Goal: Transaction & Acquisition: Purchase product/service

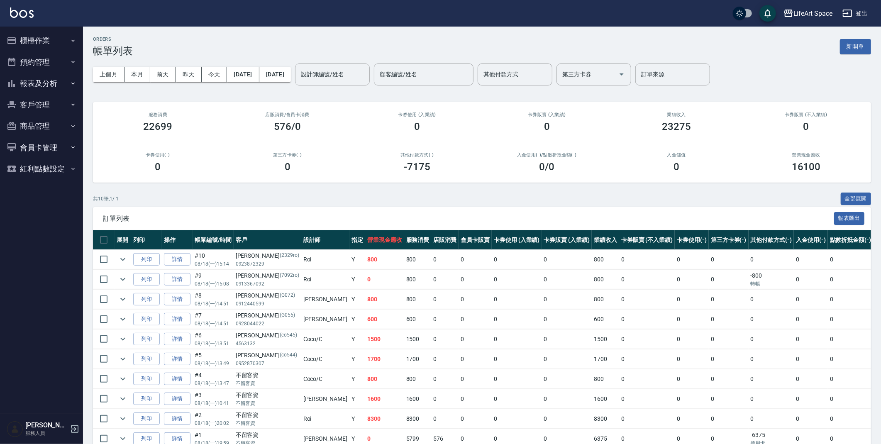
click at [39, 41] on button "櫃檯作業" at bounding box center [41, 41] width 76 height 22
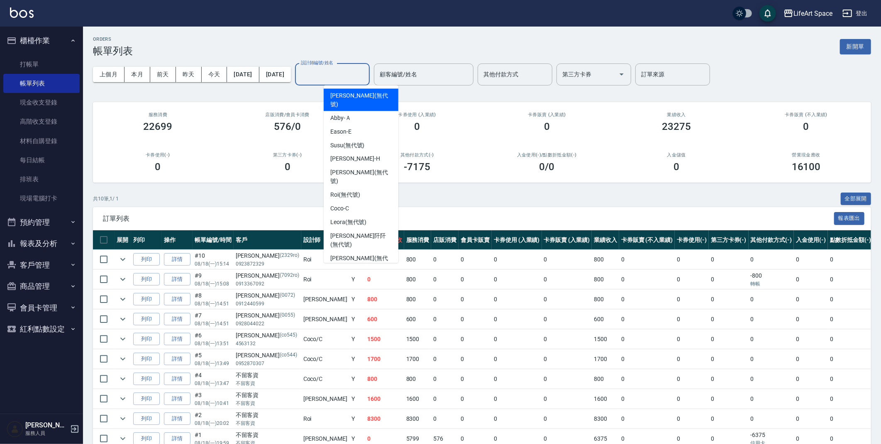
click at [353, 71] on input "設計師編號/姓名" at bounding box center [332, 74] width 67 height 15
click at [357, 202] on div "Coco -C" at bounding box center [361, 209] width 75 height 14
type input "Coco-C"
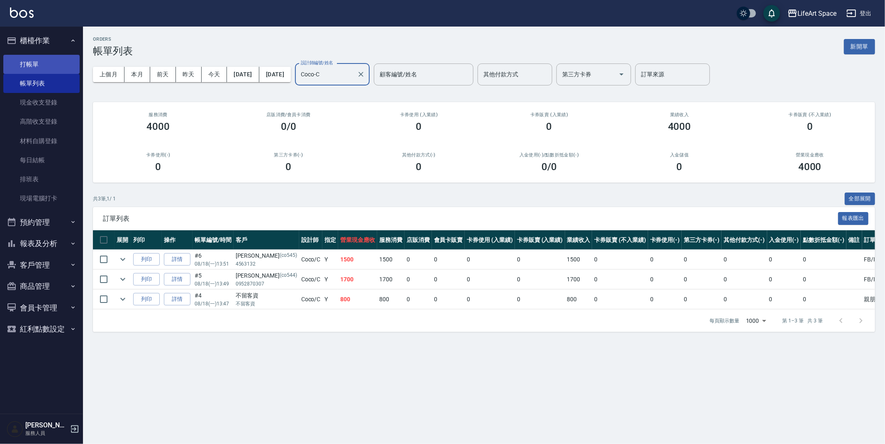
click at [64, 65] on link "打帳單" at bounding box center [41, 64] width 76 height 19
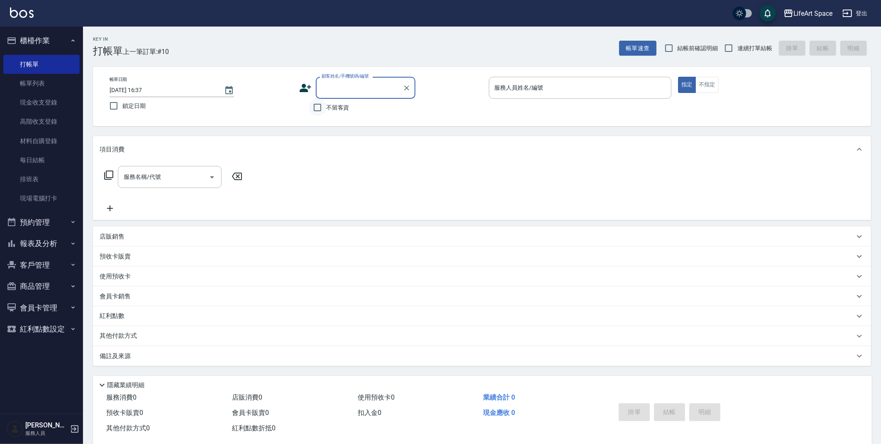
click at [315, 104] on input "不留客資" at bounding box center [317, 107] width 17 height 17
checkbox input "true"
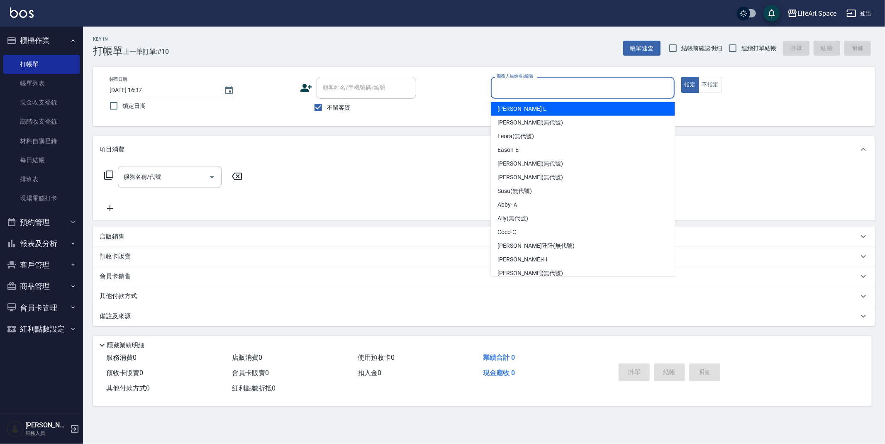
click at [499, 86] on input "服務人員姓名/編號" at bounding box center [582, 87] width 176 height 15
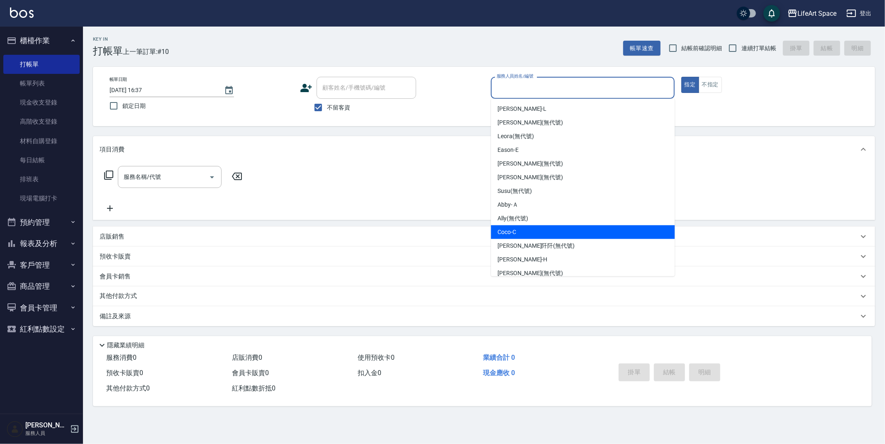
click at [515, 232] on span "Coco -C" at bounding box center [506, 232] width 19 height 9
type input "Coco-C"
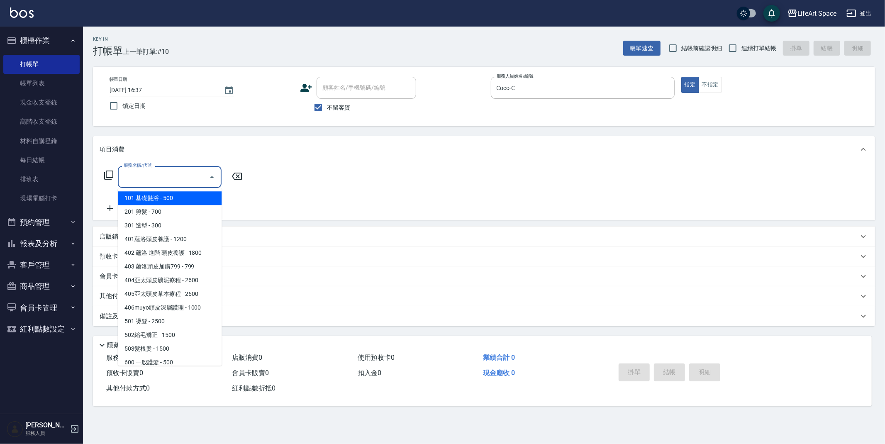
click at [169, 178] on input "服務名稱/代號" at bounding box center [164, 177] width 84 height 15
click at [165, 205] on span "201 剪髮 - 700" at bounding box center [170, 212] width 104 height 14
type input "201 剪髮(201)"
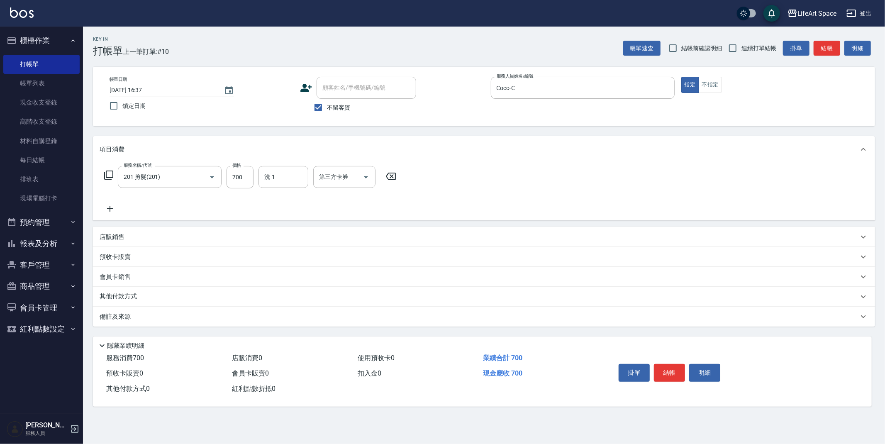
click at [253, 179] on div "服務名稱/代號 201 剪髮(201) 服務名稱/代號 價格 700 價格 洗-1 洗-1 第三方卡券 第三方卡券" at bounding box center [251, 177] width 302 height 22
click at [248, 180] on input "700" at bounding box center [239, 177] width 27 height 22
type input "800"
drag, startPoint x: 153, startPoint y: 316, endPoint x: 166, endPoint y: 307, distance: 16.0
click at [154, 314] on div "備註及來源" at bounding box center [479, 316] width 759 height 9
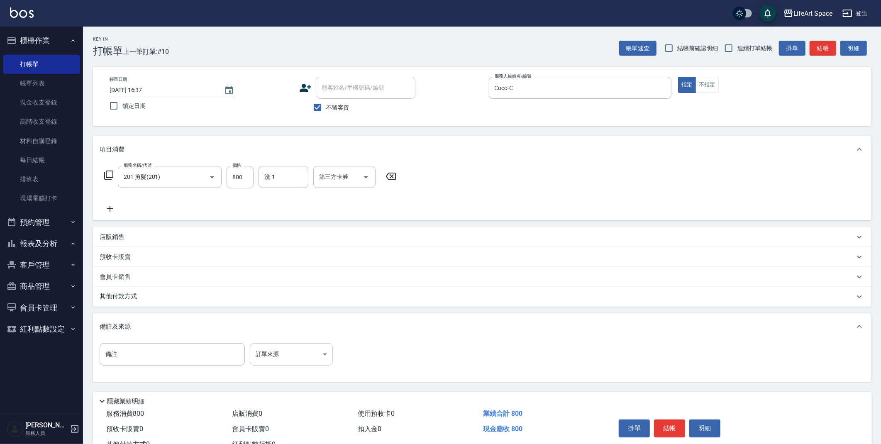
click at [261, 350] on body "LifeArt Space 登出 櫃檯作業 打帳單 帳單列表 現金收支登錄 高階收支登錄 材料自購登錄 每日結帳 排班表 現場電腦打卡 預約管理 預約管理 單…" at bounding box center [440, 236] width 881 height 472
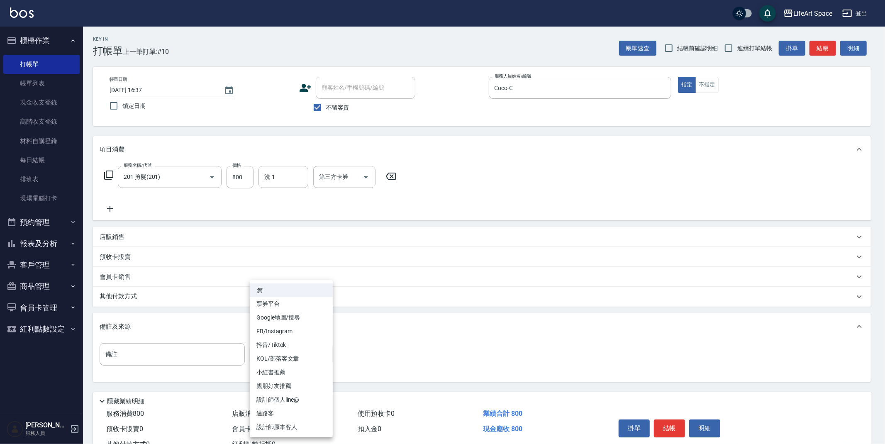
click at [274, 428] on li "設計師原本客人" at bounding box center [291, 427] width 83 height 14
type input "設計師原本客人"
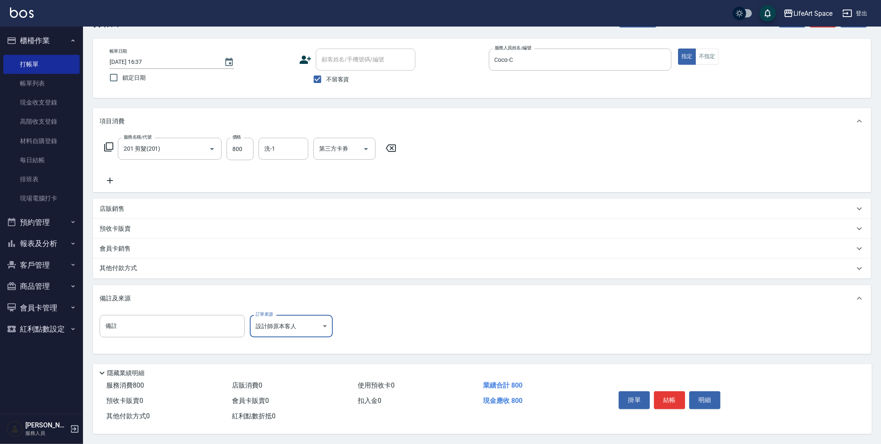
scroll to position [31, 0]
click at [660, 402] on button "結帳" at bounding box center [669, 399] width 31 height 17
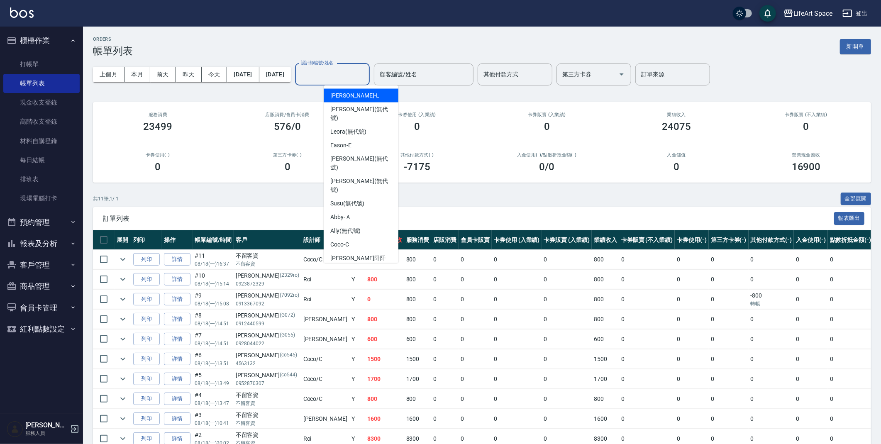
click at [344, 70] on input "設計師編號/姓名" at bounding box center [332, 74] width 67 height 15
click at [351, 238] on div "Coco -C" at bounding box center [361, 245] width 75 height 14
type input "Coco-C"
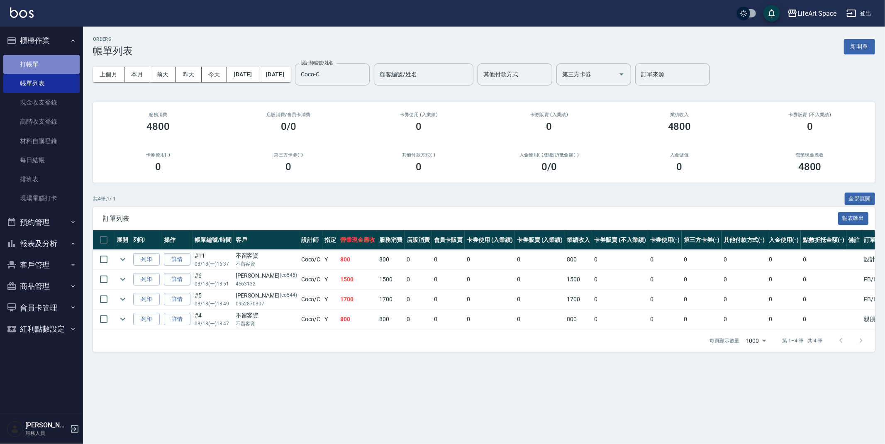
click at [33, 64] on link "打帳單" at bounding box center [41, 64] width 76 height 19
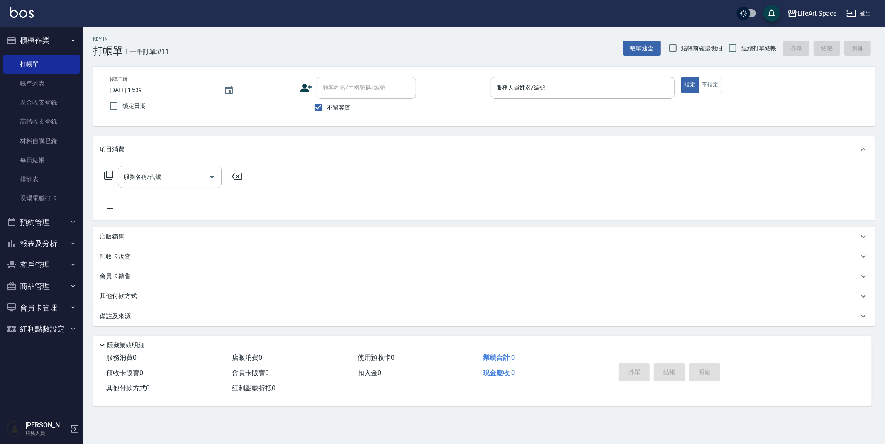
click at [309, 118] on div "帳單日期 [DATE] 16:39 鎖定日期 顧客姓名/手機號碼/編號 顧客姓名/手機號碼/編號 不留客資 服務人員姓名/編號 服務人員姓名/編號 指定 不指定" at bounding box center [484, 96] width 782 height 59
click at [324, 108] on input "不留客資" at bounding box center [317, 107] width 17 height 17
checkbox input "false"
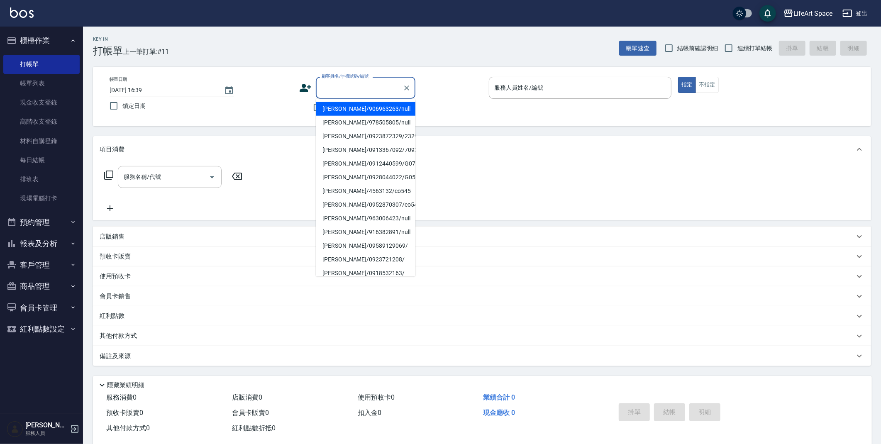
click at [333, 93] on input "顧客姓名/手機號碼/編號" at bounding box center [359, 87] width 80 height 15
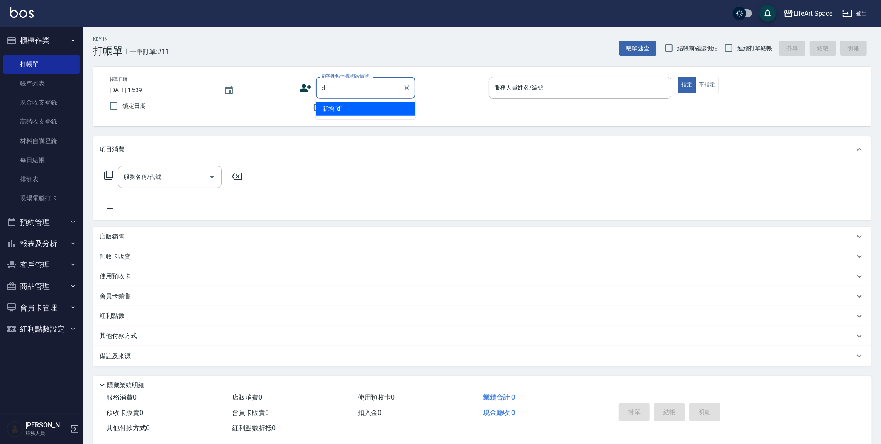
type input "d"
type input "ㄏ"
drag, startPoint x: 339, startPoint y: 110, endPoint x: 297, endPoint y: 127, distance: 45.0
click at [339, 110] on li "[PERSON_NAME]/0988630019/co112*" at bounding box center [366, 109] width 100 height 14
type input "[PERSON_NAME]/0988630019/co112*"
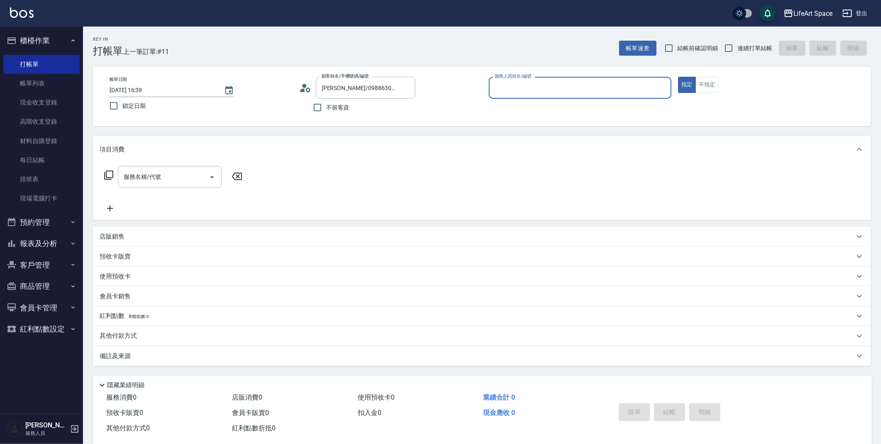
type input "Coco-C"
click at [149, 167] on div "服務名稱/代號 服務名稱/代號" at bounding box center [482, 193] width 778 height 57
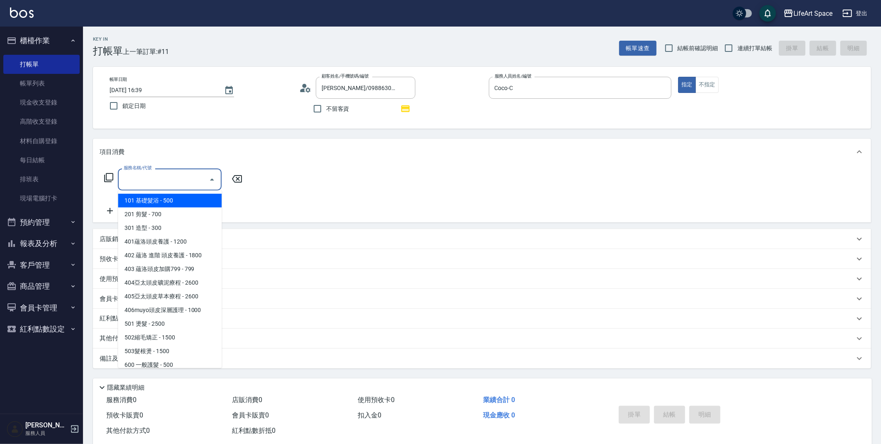
click at [153, 178] on input "服務名稱/代號" at bounding box center [164, 179] width 84 height 15
click at [158, 219] on span "201 剪髮 - 700" at bounding box center [170, 214] width 104 height 14
type input "201 剪髮(201)"
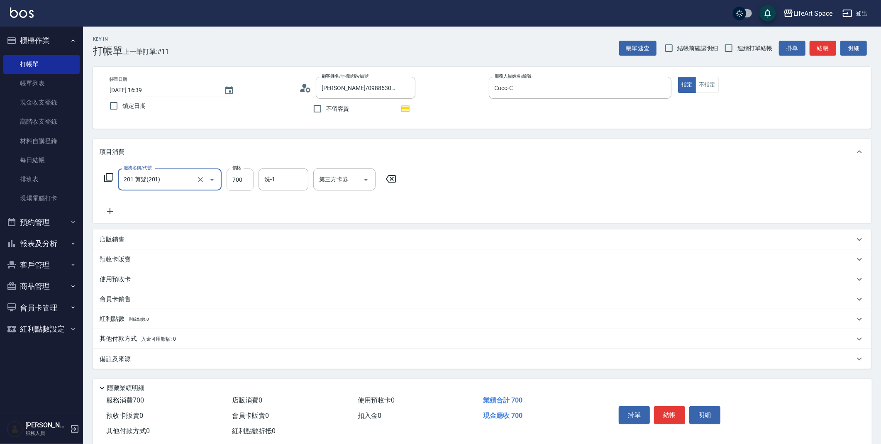
click at [246, 179] on input "700" at bounding box center [239, 179] width 27 height 22
type input "800"
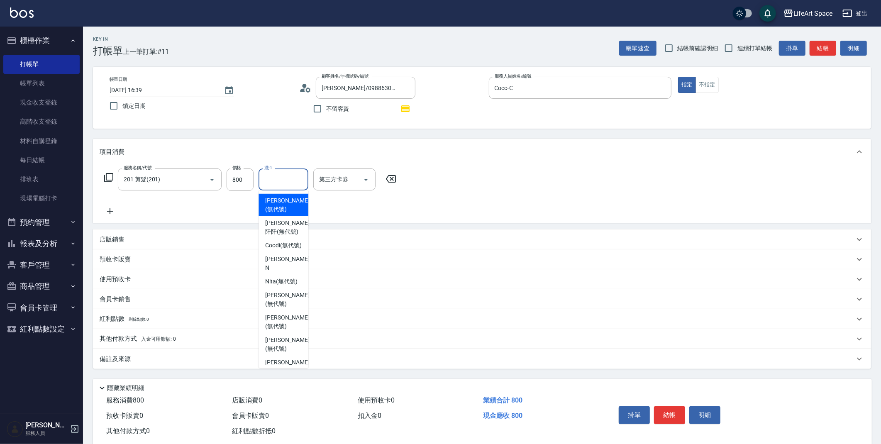
click at [281, 178] on input "洗-1" at bounding box center [283, 179] width 42 height 15
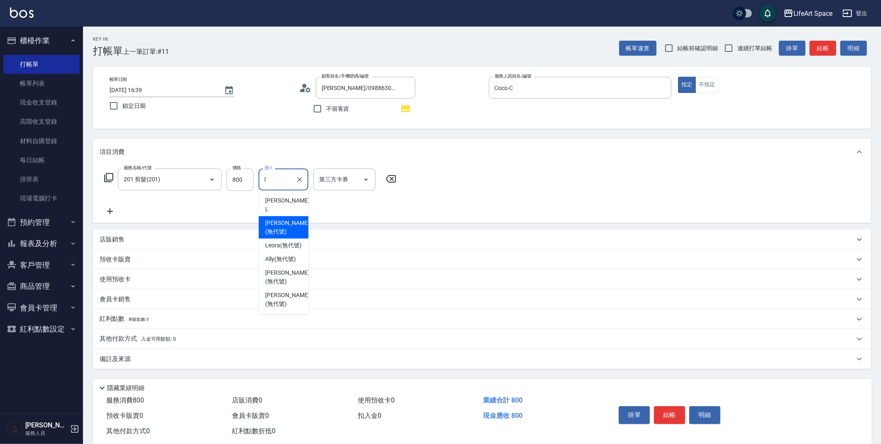
click at [284, 219] on span "[PERSON_NAME] (無代號)" at bounding box center [287, 227] width 44 height 17
type input "[PERSON_NAME](無代號)"
click at [243, 358] on div "備註及來源" at bounding box center [477, 359] width 755 height 9
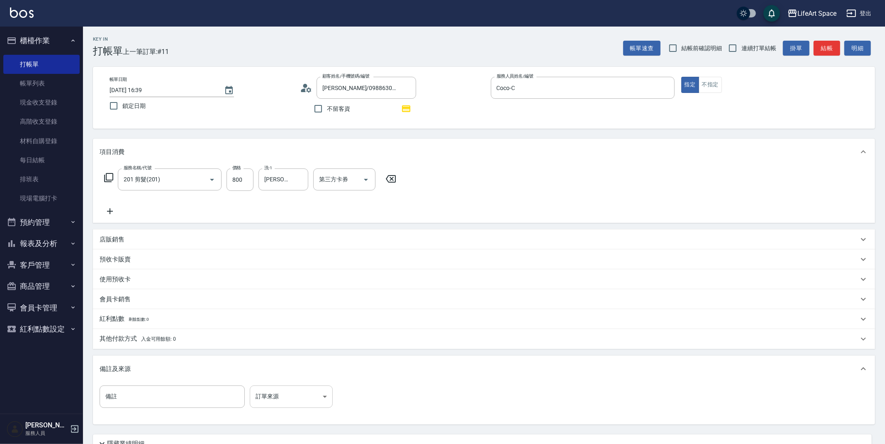
click at [288, 394] on body "LifeArt Space 登出 櫃檯作業 打帳單 帳單列表 現金收支登錄 高階收支登錄 材料自購登錄 每日結帳 排班表 現場電腦打卡 預約管理 預約管理 單…" at bounding box center [442, 257] width 885 height 514
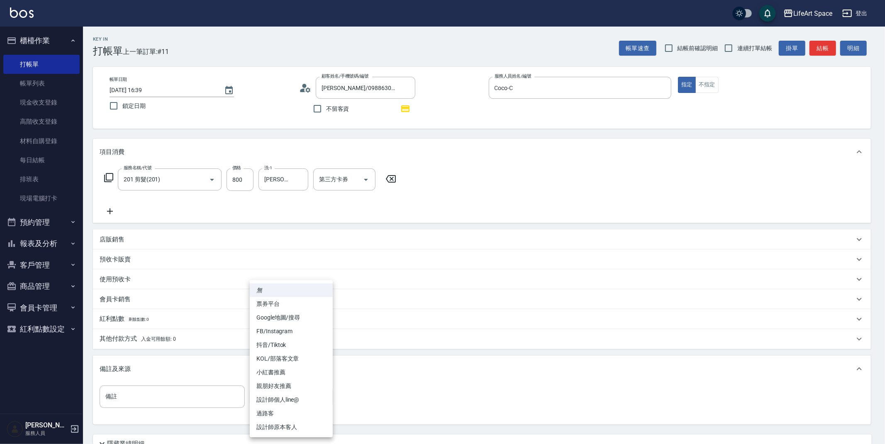
drag, startPoint x: 292, startPoint y: 426, endPoint x: 304, endPoint y: 408, distance: 21.1
click at [292, 426] on li "設計師原本客人" at bounding box center [291, 427] width 83 height 14
type input "設計師原本客人"
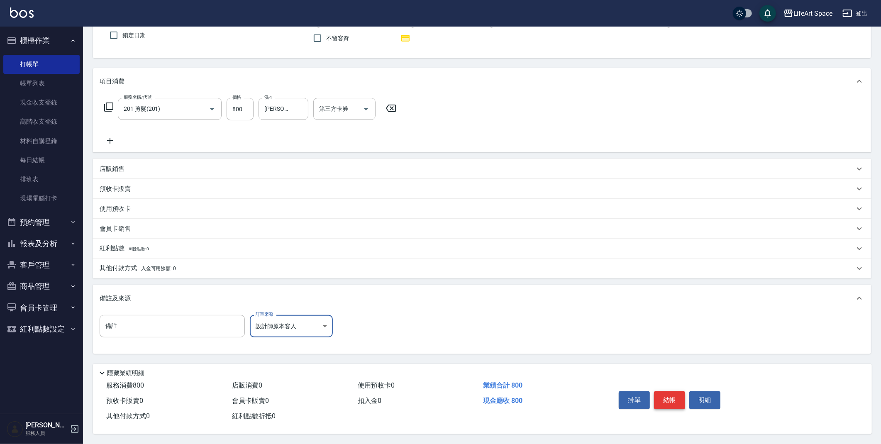
scroll to position [73, 0]
click at [669, 402] on button "結帳" at bounding box center [669, 399] width 31 height 17
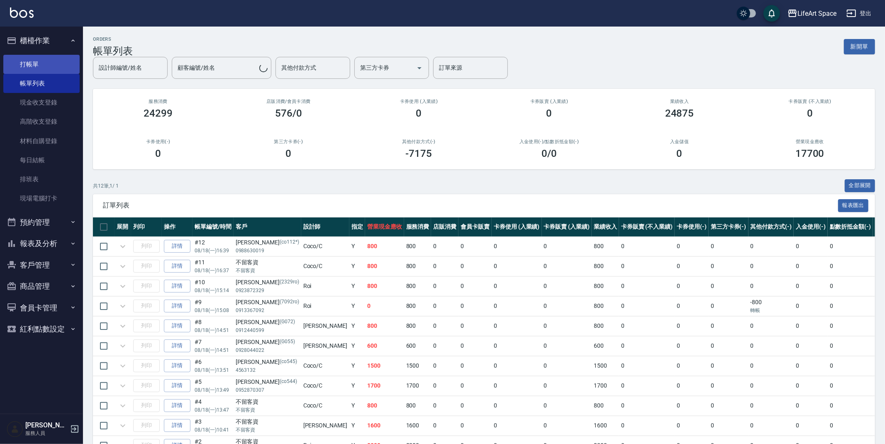
click at [30, 65] on link "打帳單" at bounding box center [41, 64] width 76 height 19
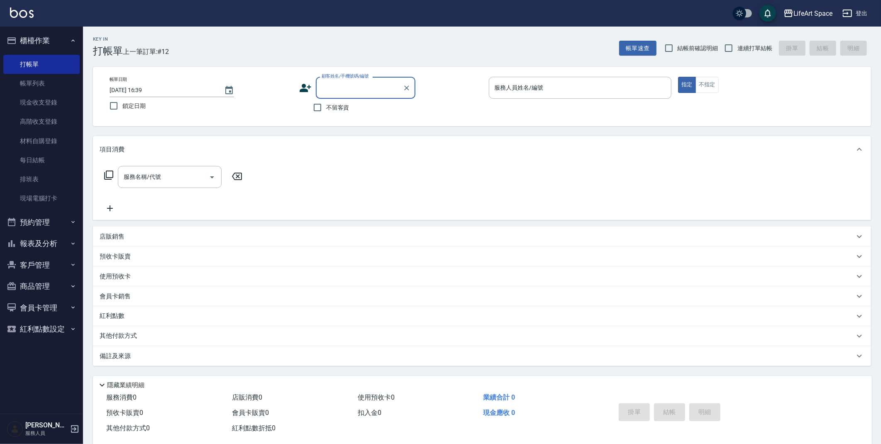
click at [368, 93] on input "顧客姓名/手機號碼/編號" at bounding box center [359, 87] width 80 height 15
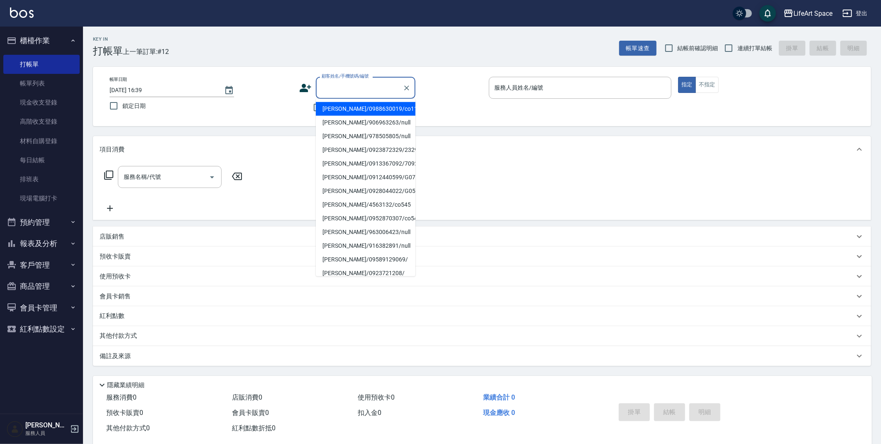
type input "5"
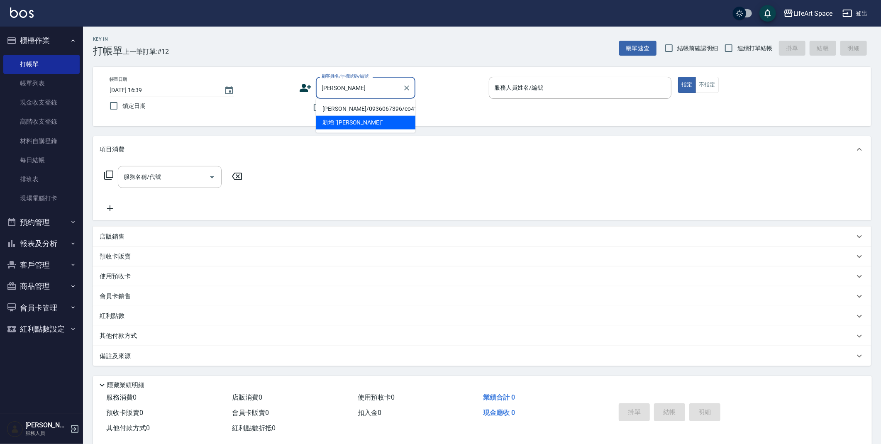
click at [353, 105] on li "[PERSON_NAME]/0936067396/co418*" at bounding box center [366, 109] width 100 height 14
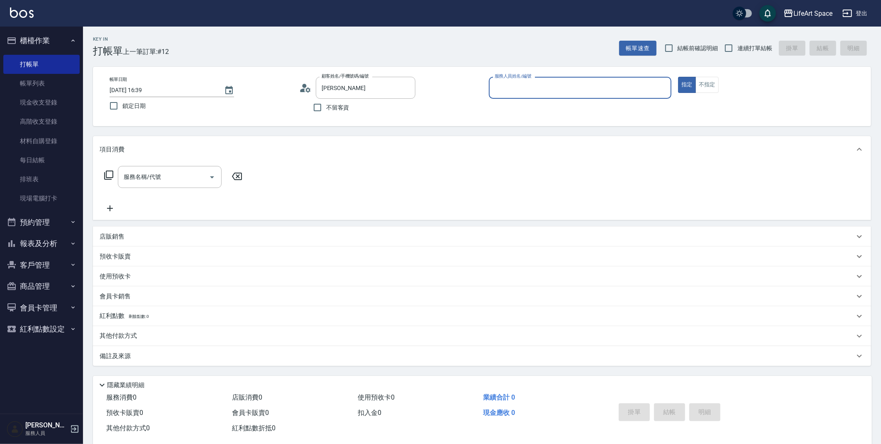
type input "[PERSON_NAME]/0936067396/co418*"
type input "Coco-C"
click at [171, 180] on input "服務名稱/代號" at bounding box center [164, 179] width 84 height 15
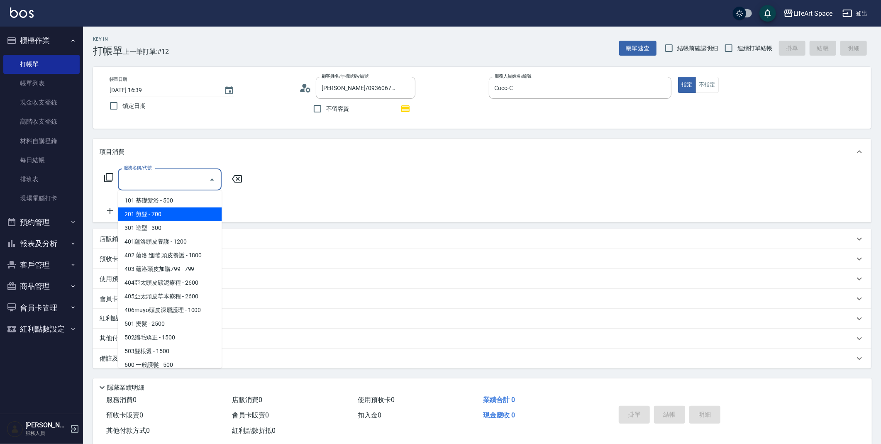
click at [166, 211] on span "201 剪髮 - 700" at bounding box center [170, 214] width 104 height 14
type input "201 剪髮(201)"
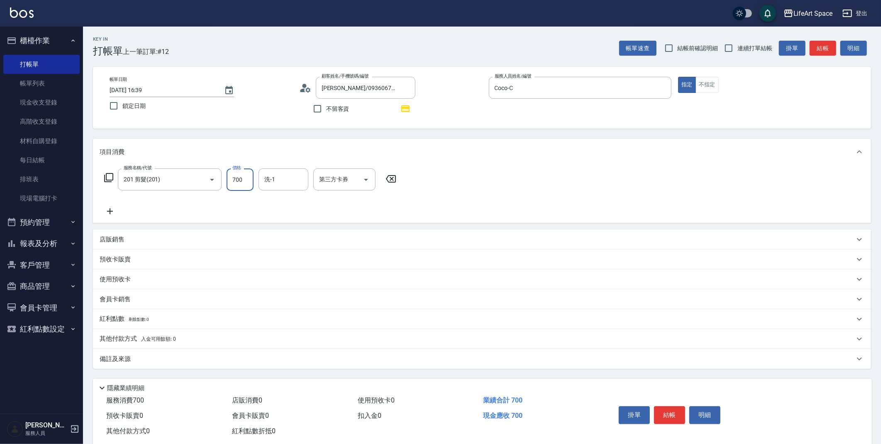
click at [239, 181] on input "700" at bounding box center [239, 179] width 27 height 22
type input "800"
click at [146, 360] on div "備註及來源" at bounding box center [477, 359] width 755 height 9
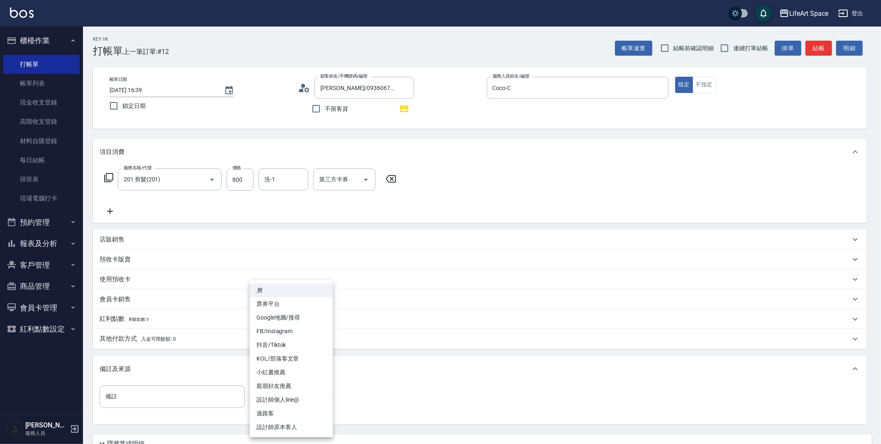
click at [292, 405] on body "LifeArt Space 登出 櫃檯作業 打帳單 帳單列表 現金收支登錄 高階收支登錄 材料自購登錄 每日結帳 排班表 現場電腦打卡 預約管理 預約管理 單…" at bounding box center [440, 257] width 881 height 514
drag, startPoint x: 302, startPoint y: 428, endPoint x: 310, endPoint y: 423, distance: 9.8
click at [302, 428] on li "設計師原本客人" at bounding box center [291, 427] width 83 height 14
type input "設計師原本客人"
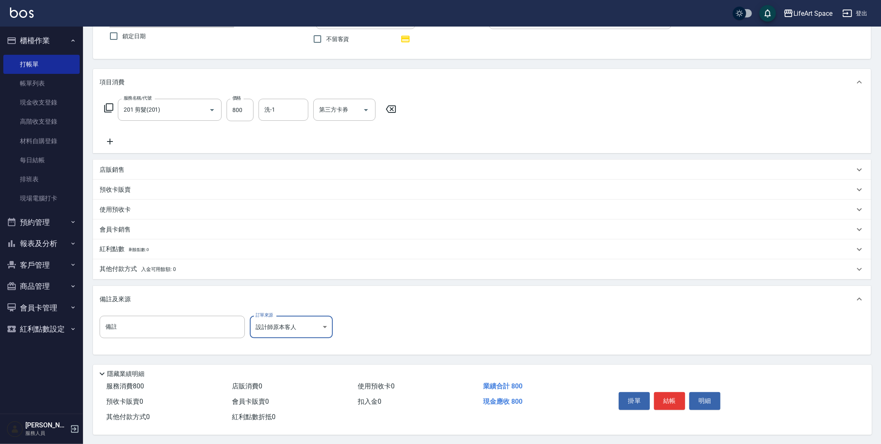
scroll to position [73, 0]
click at [279, 116] on div "洗-1" at bounding box center [283, 109] width 50 height 22
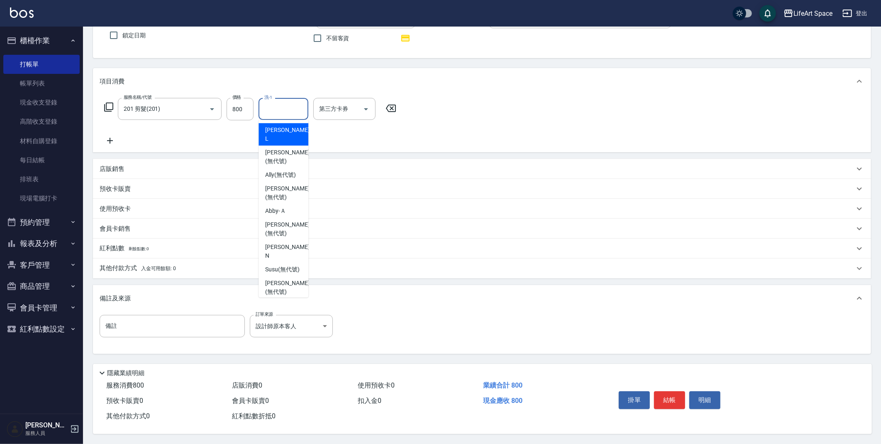
type input "ㄠ"
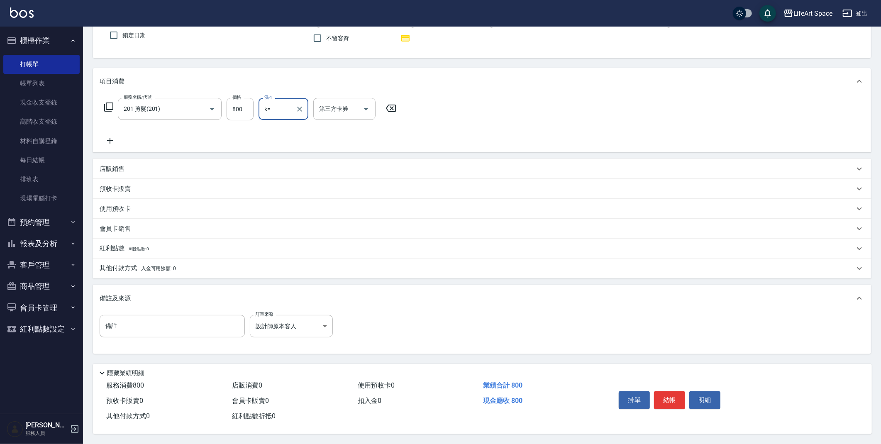
type input "k"
click at [285, 148] on span "[PERSON_NAME] (無代號)" at bounding box center [287, 156] width 44 height 17
type input "[PERSON_NAME](無代號)"
click at [664, 398] on button "結帳" at bounding box center [669, 399] width 31 height 17
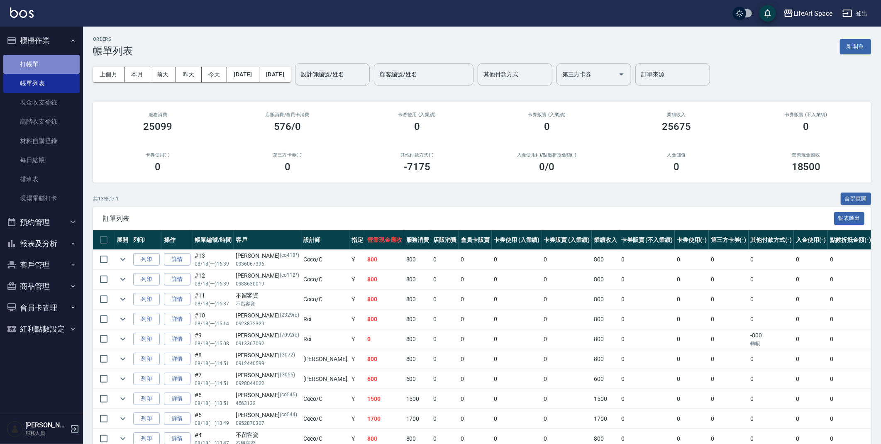
click at [54, 68] on link "打帳單" at bounding box center [41, 64] width 76 height 19
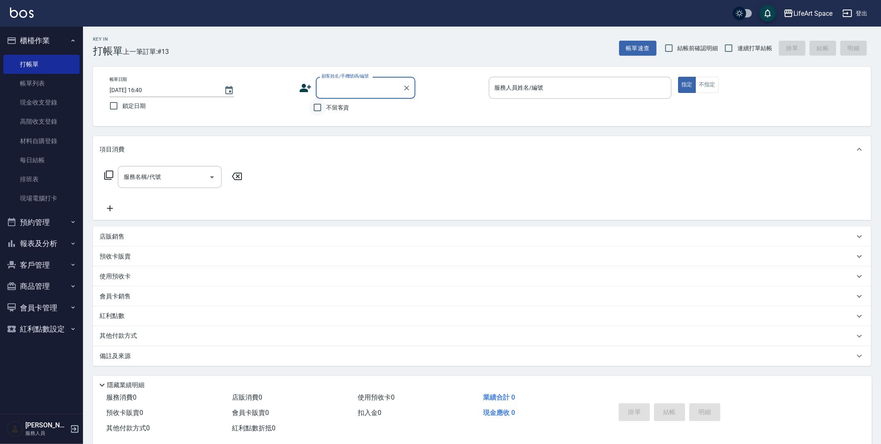
type input "c"
drag, startPoint x: 338, startPoint y: 105, endPoint x: 183, endPoint y: 166, distance: 166.9
click at [338, 105] on li "[PERSON_NAME]/0989740798/co381" at bounding box center [366, 109] width 100 height 14
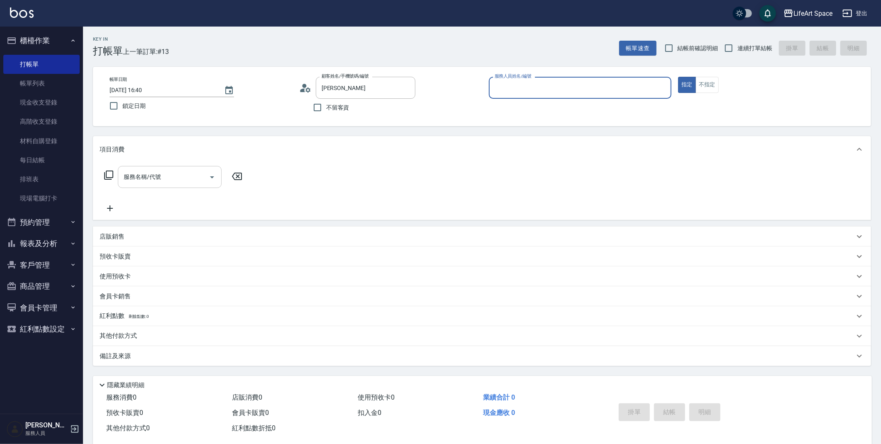
type input "[PERSON_NAME]/0989740798/co381"
type input "Coco-C"
click at [128, 173] on div "服務名稱/代號 服務名稱/代號" at bounding box center [170, 177] width 104 height 22
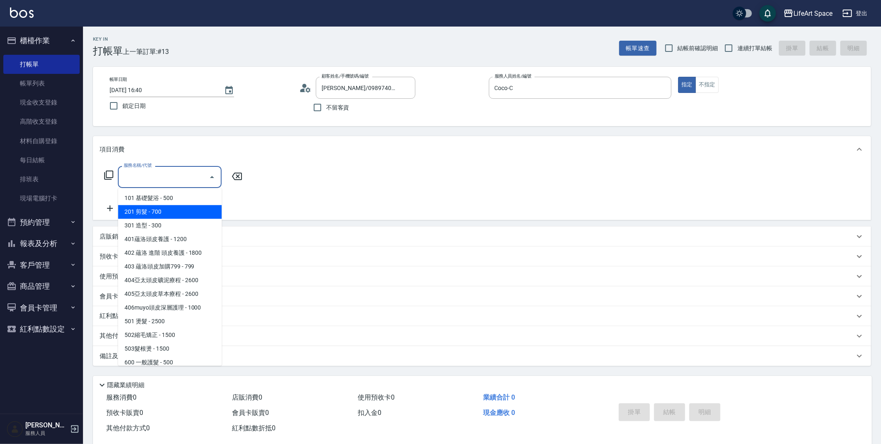
click at [163, 205] on span "201 剪髮 - 700" at bounding box center [170, 212] width 104 height 14
type input "201 剪髮(201)"
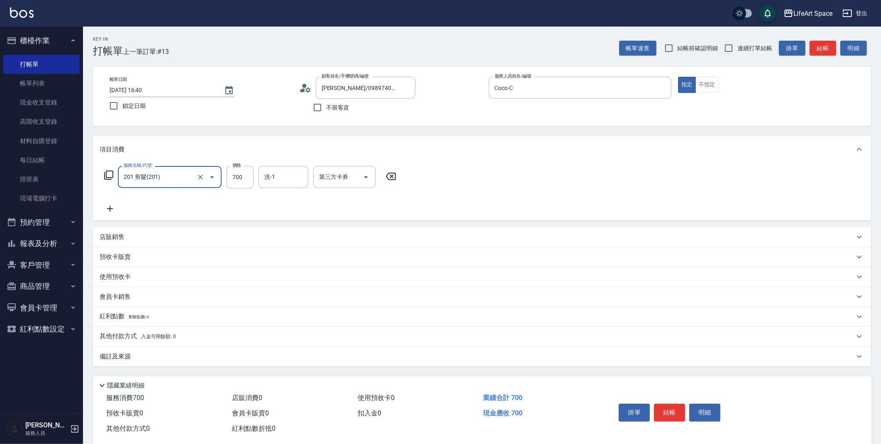
click at [235, 191] on div "服務名稱/代號 201 剪髮(201) 服務名稱/代號 價格 700 價格 洗-1 洗-1 第三方卡券 第三方卡券" at bounding box center [251, 190] width 302 height 48
click at [241, 177] on input "700" at bounding box center [239, 177] width 27 height 22
type input "800"
click at [281, 180] on input "洗-1" at bounding box center [283, 177] width 42 height 15
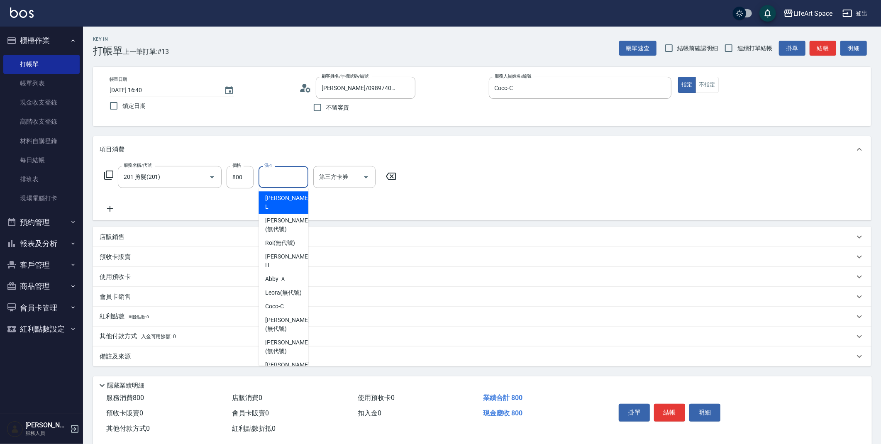
type input "ㄠ"
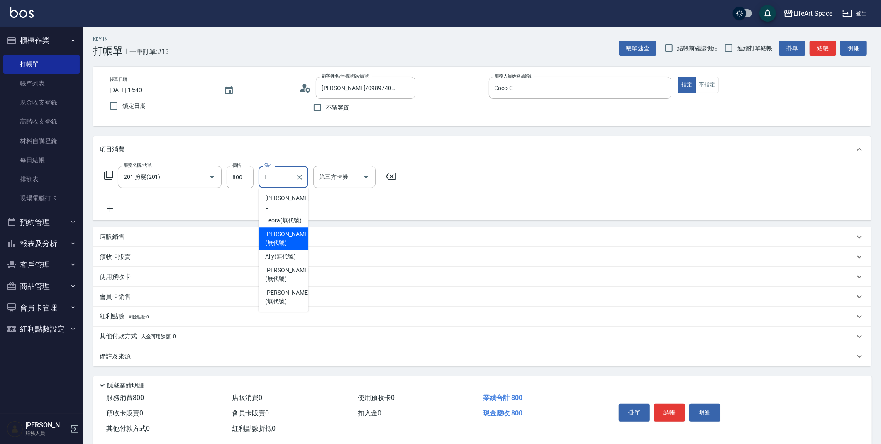
click at [291, 227] on div "[PERSON_NAME] (無代號)" at bounding box center [283, 238] width 50 height 22
type input "[PERSON_NAME](無代號)"
click at [270, 363] on div "備註及來源" at bounding box center [482, 356] width 778 height 20
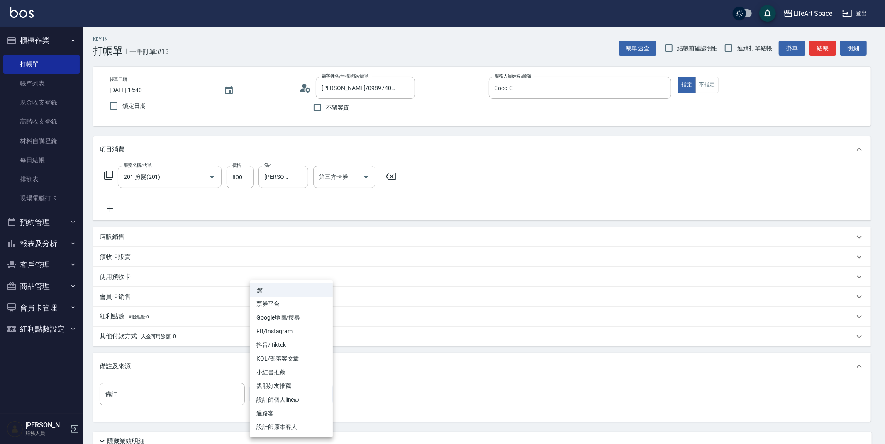
click at [288, 398] on body "LifeArt Space 登出 櫃檯作業 打帳單 帳單列表 現金收支登錄 高階收支登錄 材料自購登錄 每日結帳 排班表 現場電腦打卡 預約管理 預約管理 單…" at bounding box center [442, 256] width 885 height 512
click at [289, 425] on li "設計師原本客人" at bounding box center [291, 427] width 83 height 14
type input "設計師原本客人"
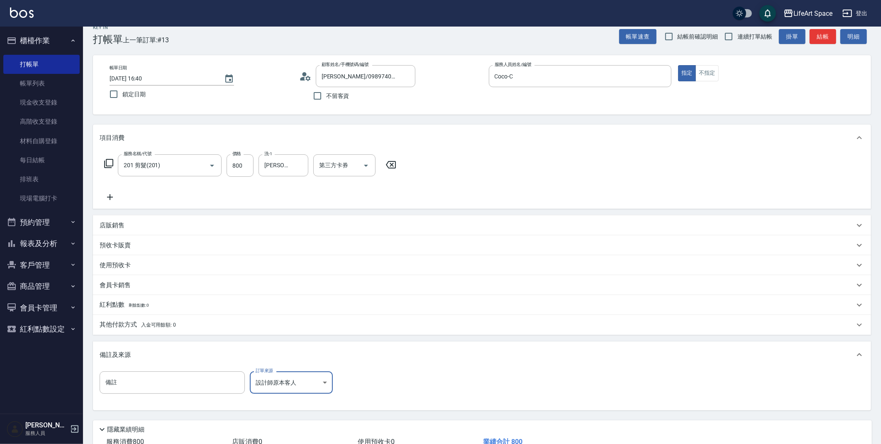
scroll to position [22, 0]
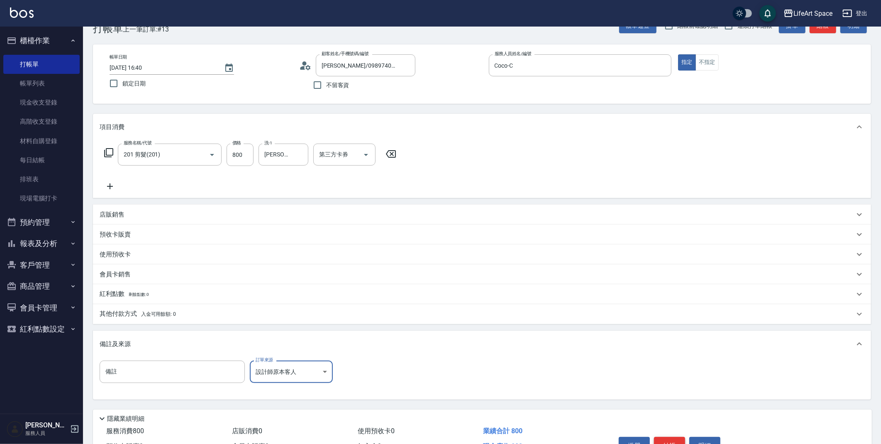
click at [680, 441] on button "結帳" at bounding box center [669, 445] width 31 height 17
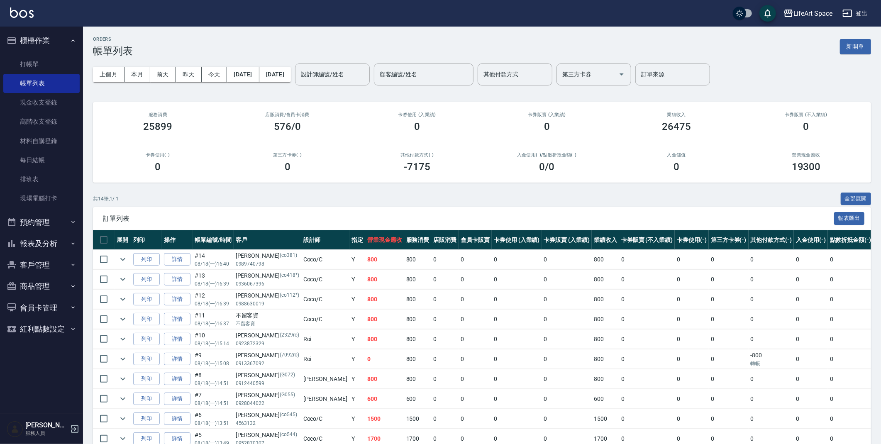
click at [40, 243] on button "報表及分析" at bounding box center [41, 244] width 76 height 22
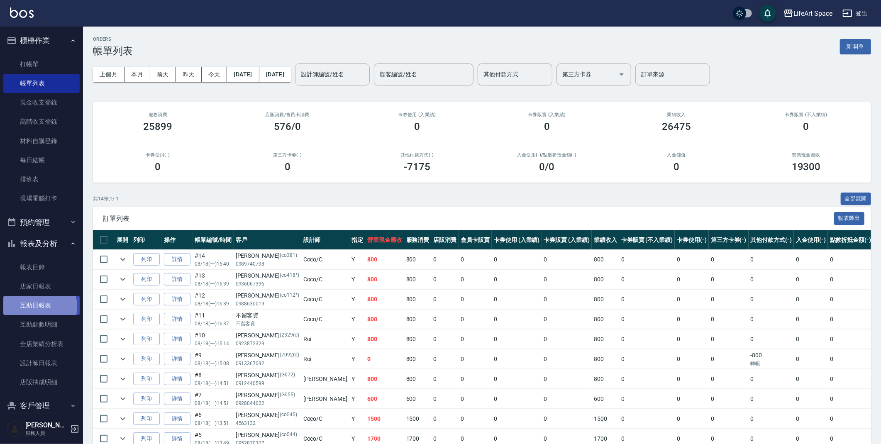
click at [36, 306] on link "互助日報表" at bounding box center [41, 305] width 76 height 19
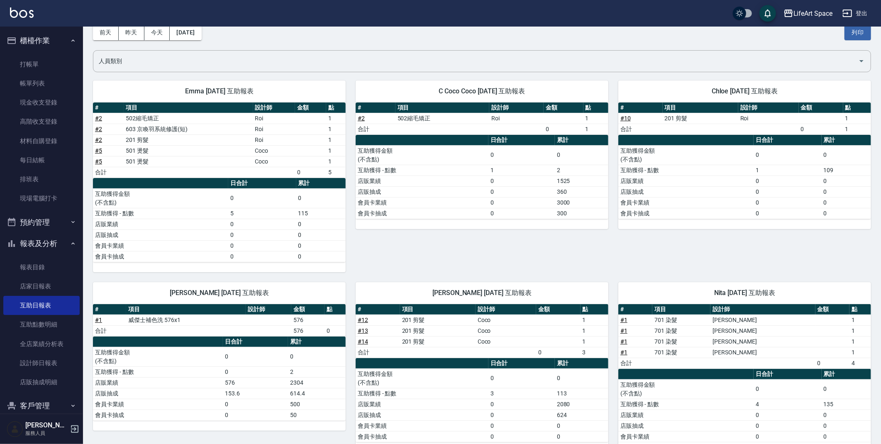
scroll to position [40, 0]
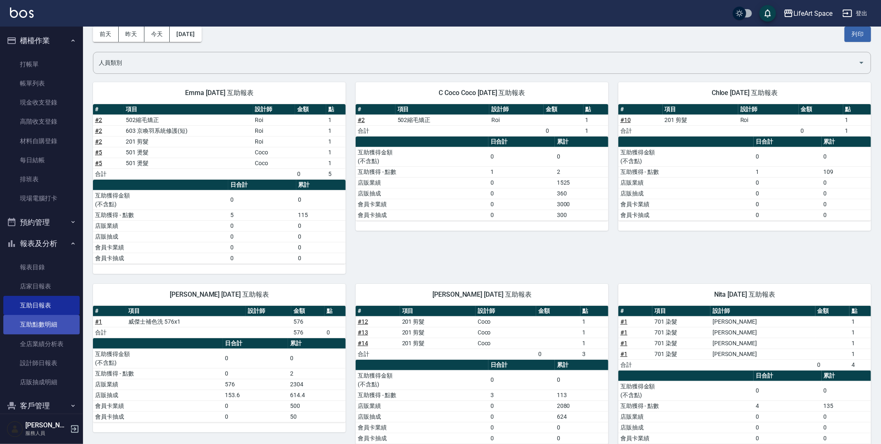
click at [52, 327] on link "互助點數明細" at bounding box center [41, 324] width 76 height 19
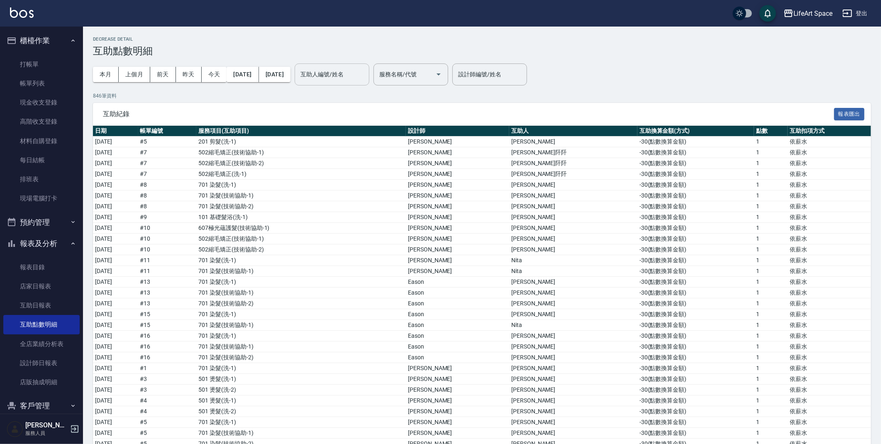
click at [365, 77] on input "互助人編號/姓名" at bounding box center [331, 74] width 67 height 15
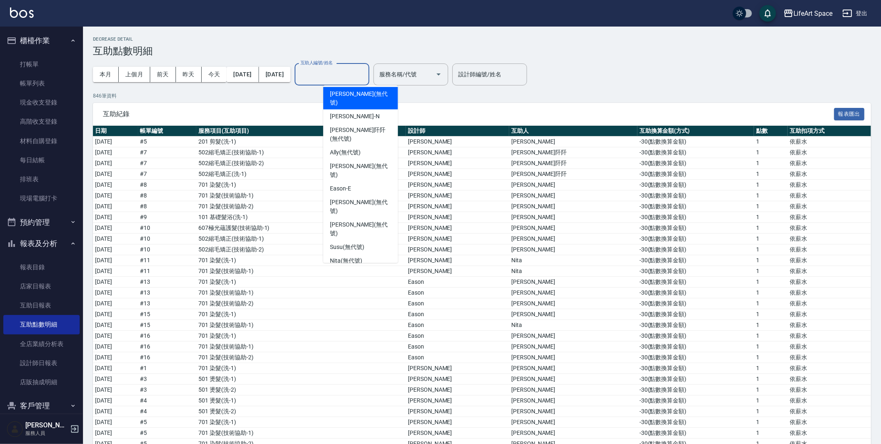
scroll to position [130, 0]
click at [365, 314] on span "[PERSON_NAME] (無代號)" at bounding box center [360, 322] width 61 height 17
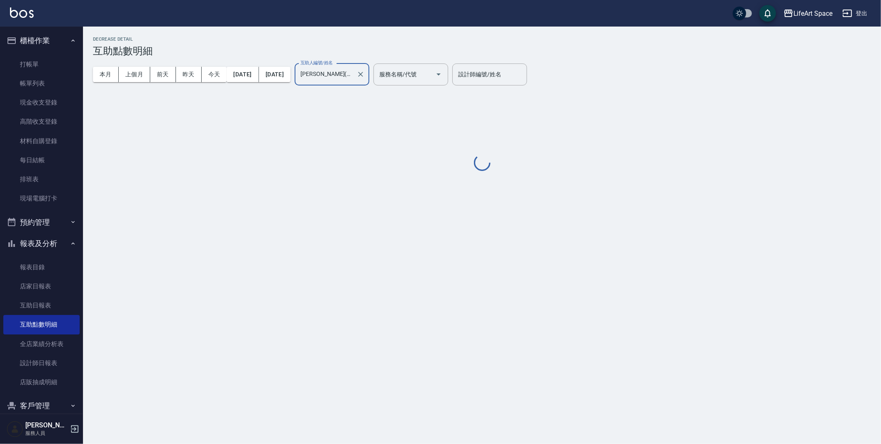
type input "[PERSON_NAME](無代號)"
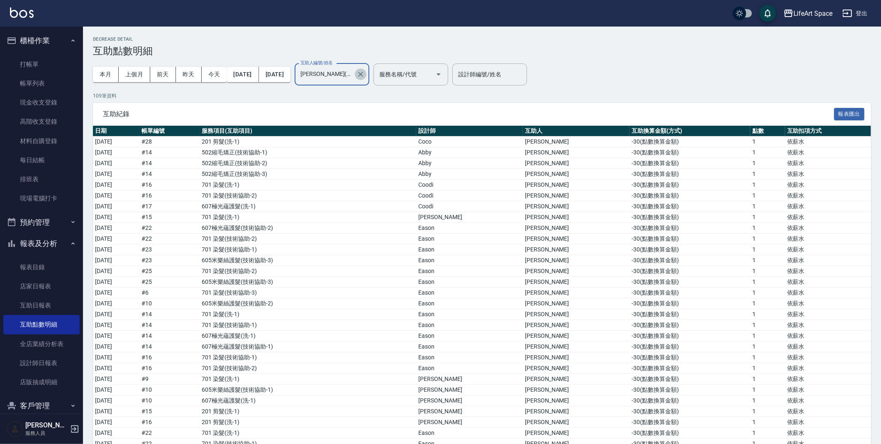
click at [365, 74] on icon "Clear" at bounding box center [360, 74] width 8 height 8
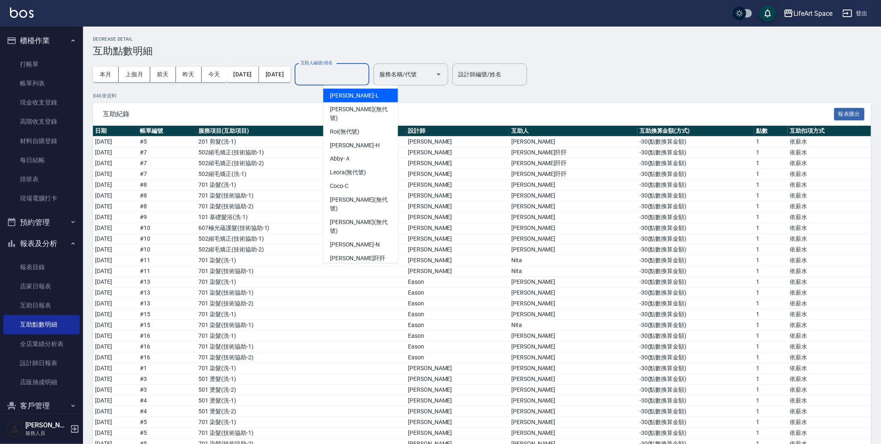
click at [365, 74] on input "互助人編號/姓名" at bounding box center [331, 74] width 67 height 15
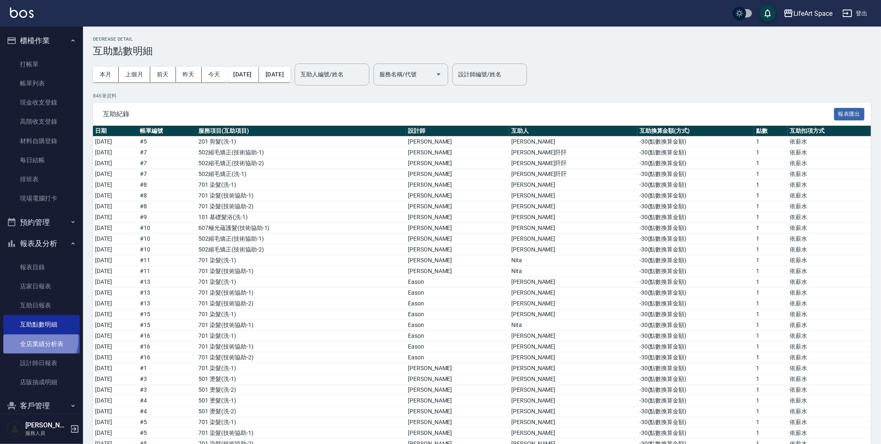
click at [34, 339] on link "全店業績分析表" at bounding box center [41, 343] width 76 height 19
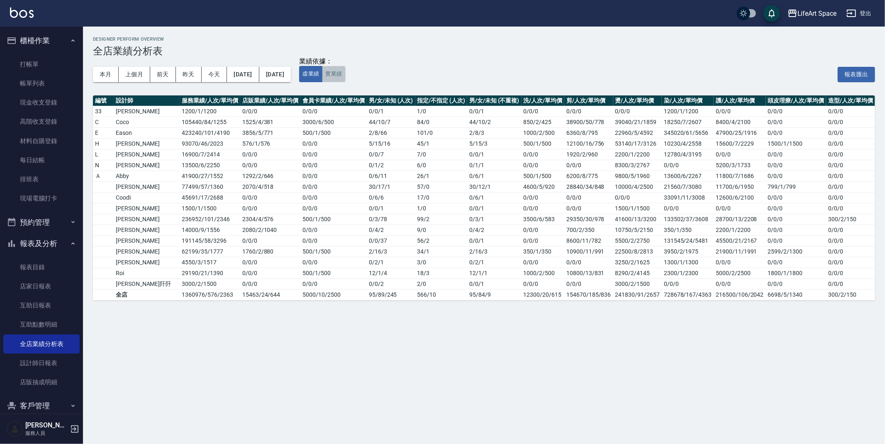
click at [345, 75] on button "實業績" at bounding box center [333, 74] width 23 height 16
click at [322, 77] on button "虛業績" at bounding box center [310, 74] width 23 height 16
click at [45, 66] on link "打帳單" at bounding box center [41, 64] width 76 height 19
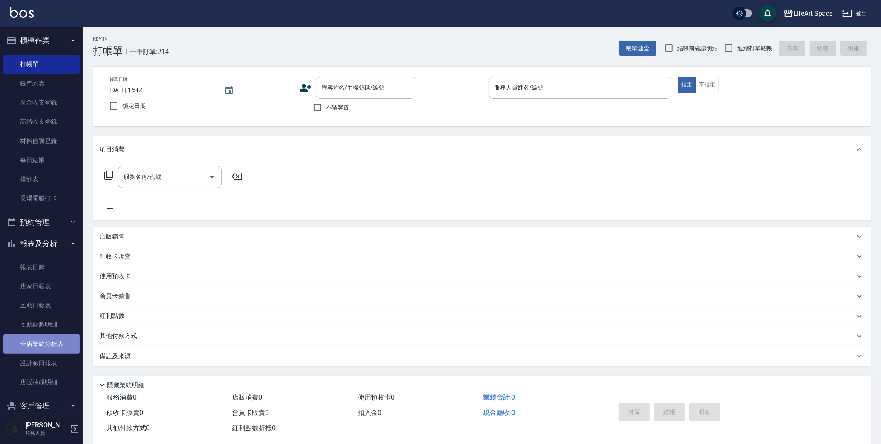
click at [49, 339] on link "全店業績分析表" at bounding box center [41, 343] width 76 height 19
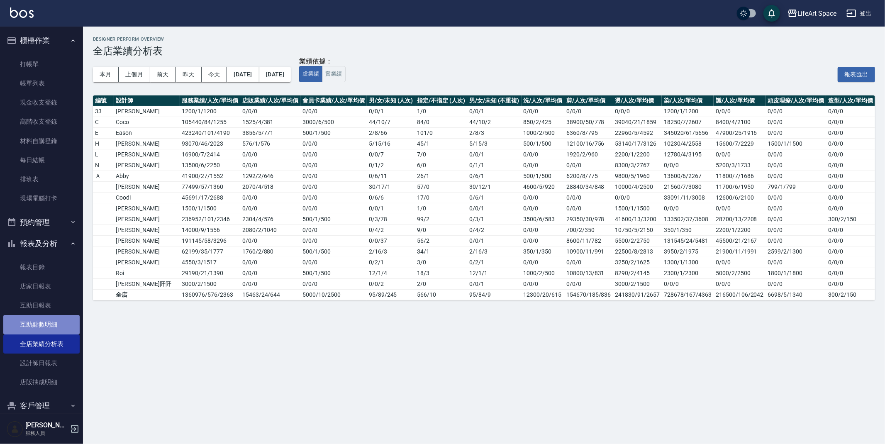
click at [45, 322] on link "互助點數明細" at bounding box center [41, 324] width 76 height 19
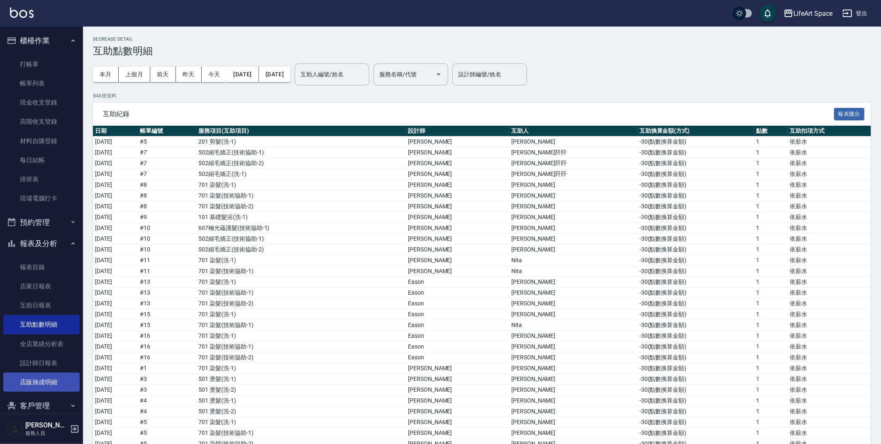
click at [56, 379] on link "店販抽成明細" at bounding box center [41, 381] width 76 height 19
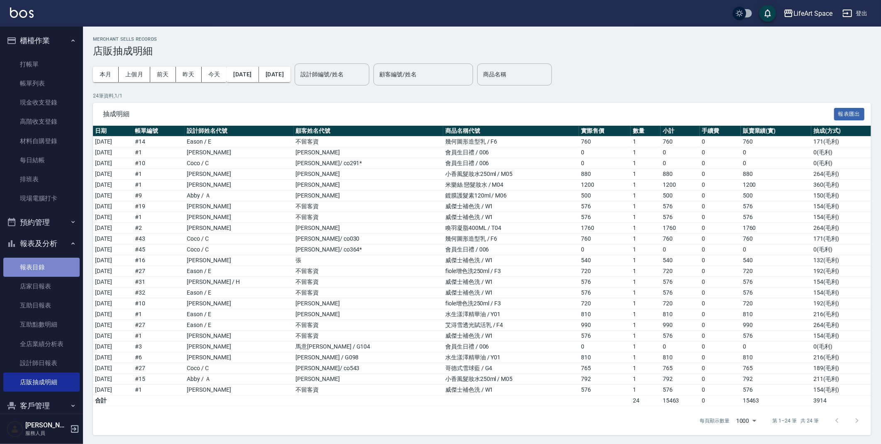
click at [52, 267] on link "報表目錄" at bounding box center [41, 267] width 76 height 19
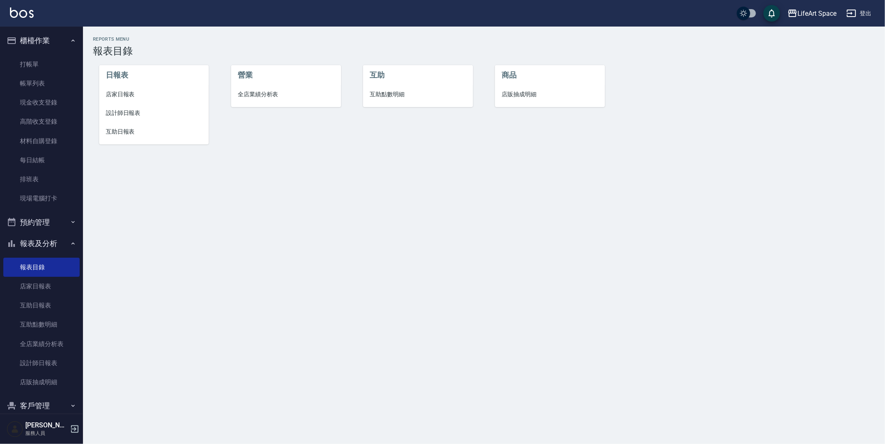
click at [394, 94] on span "互助點數明細" at bounding box center [418, 94] width 97 height 9
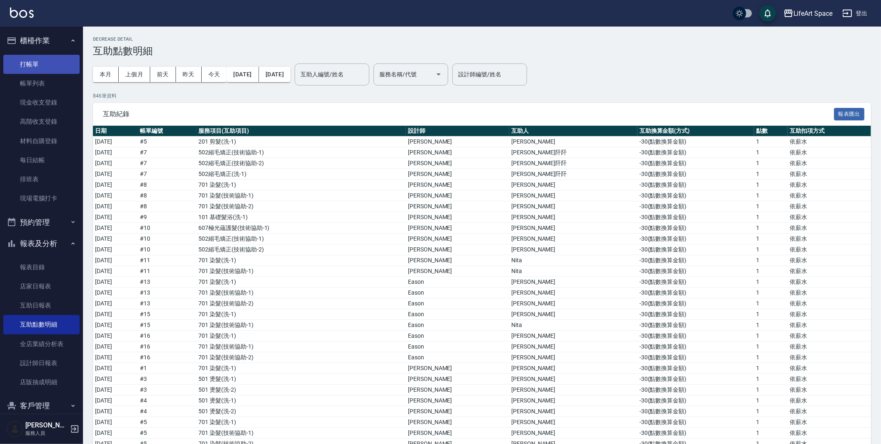
click at [36, 58] on link "打帳單" at bounding box center [41, 64] width 76 height 19
